Goal: Book appointment/travel/reservation

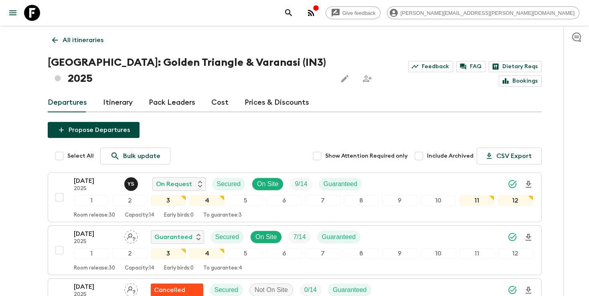
click at [294, 12] on icon "search adventures" at bounding box center [289, 13] width 10 height 10
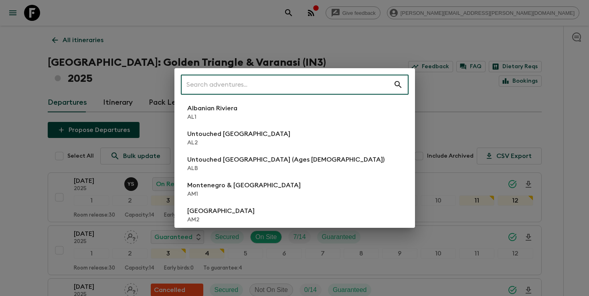
click at [272, 90] on input "text" at bounding box center [287, 84] width 213 height 22
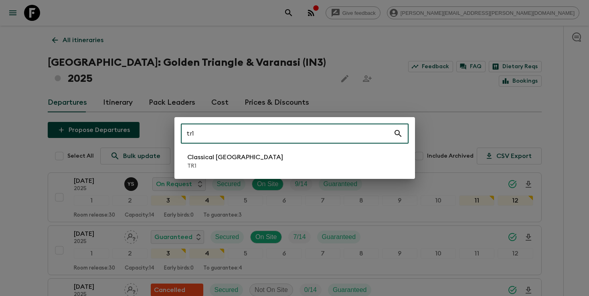
type input "tr1"
click at [231, 175] on div "tr1 ​ Classical Türkiye TR1" at bounding box center [294, 148] width 241 height 62
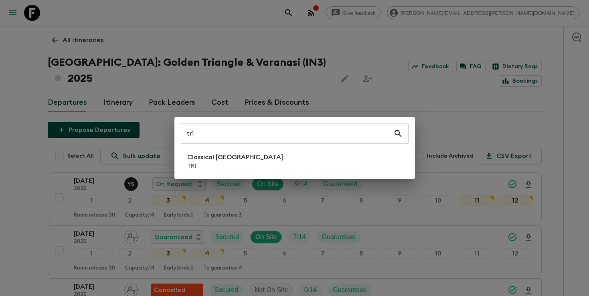
click at [231, 171] on li "Classical Türkiye TR1" at bounding box center [295, 161] width 228 height 22
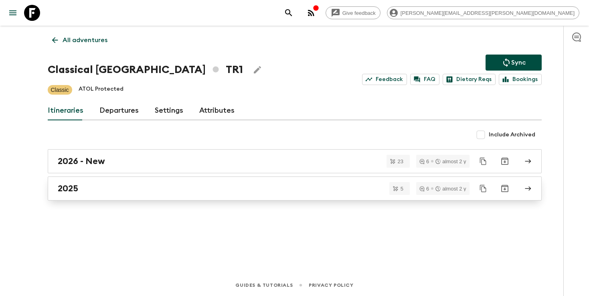
click at [173, 183] on link "2025" at bounding box center [295, 189] width 494 height 24
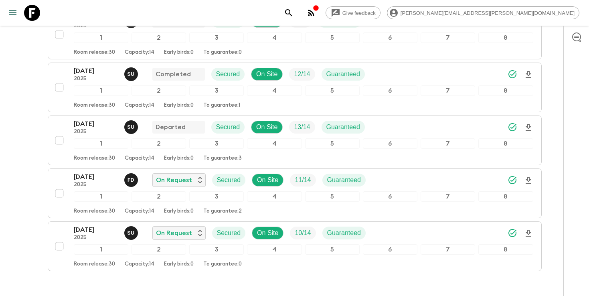
scroll to position [135, 0]
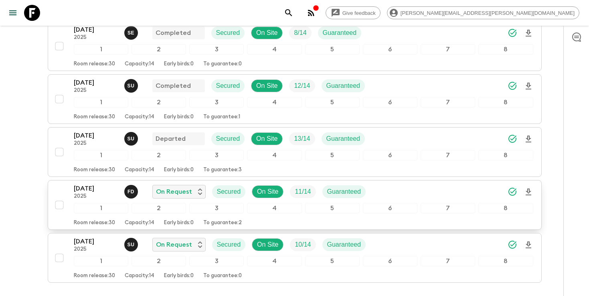
click at [390, 193] on div "[DATE] 2025 F D On Request Secured On Site 11 / 14 Guaranteed" at bounding box center [304, 192] width 460 height 16
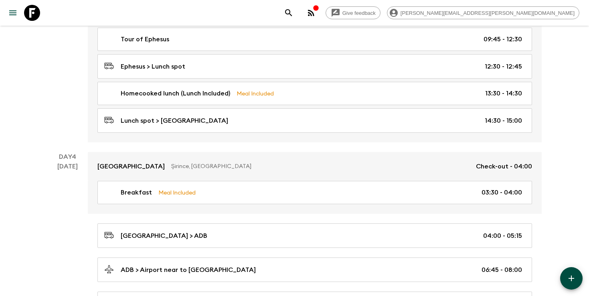
scroll to position [584, 0]
